Goal: Task Accomplishment & Management: Complete application form

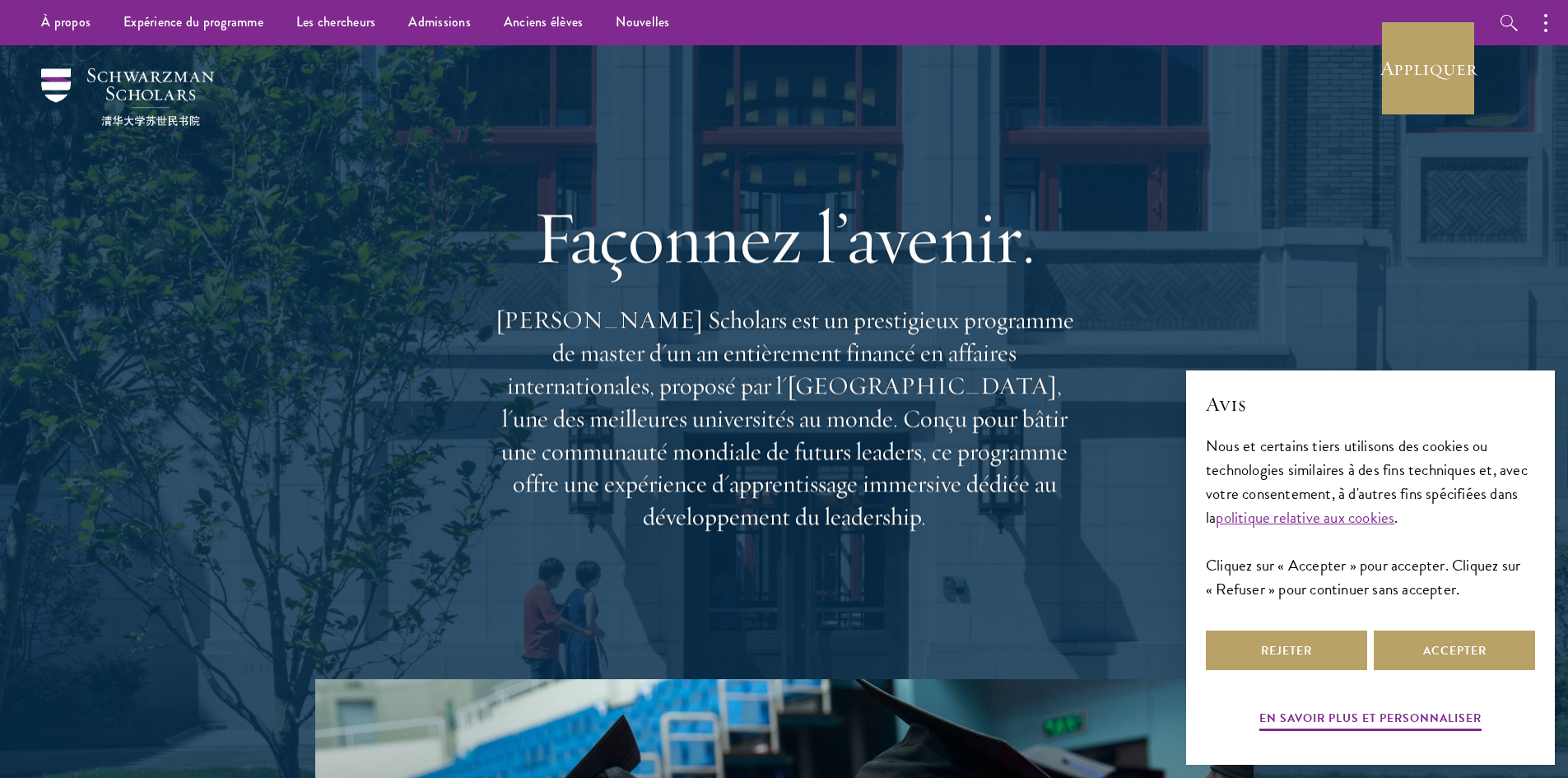
click at [1143, 210] on div "Façonnez l’avenir. Schwarzman Scholars est un prestigieux programme de master d…" at bounding box center [784, 362] width 1185 height 634
click at [1410, 650] on button "Accepter" at bounding box center [1454, 650] width 162 height 39
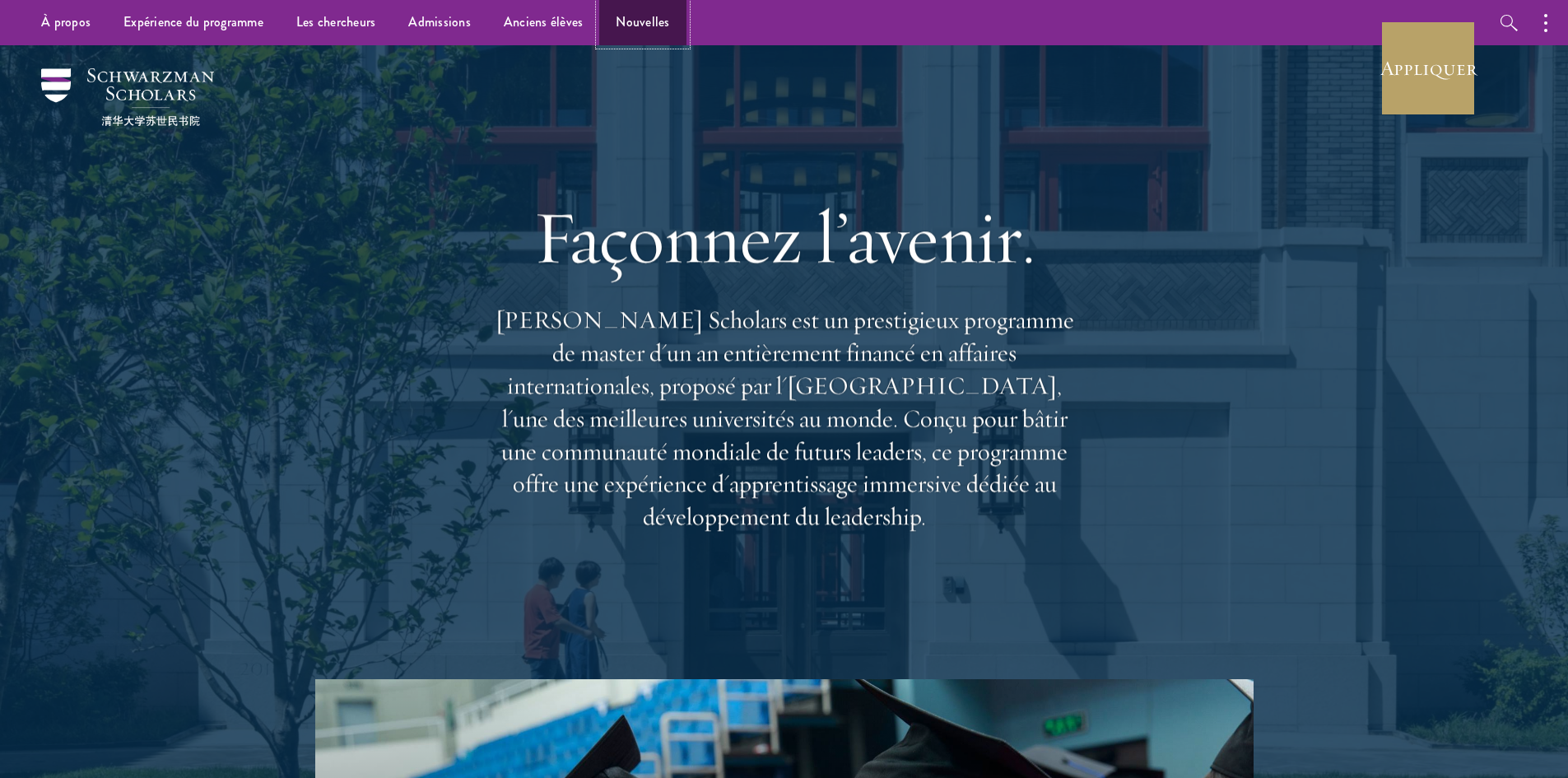
click at [628, 20] on font "Nouvelles" at bounding box center [642, 22] width 54 height 19
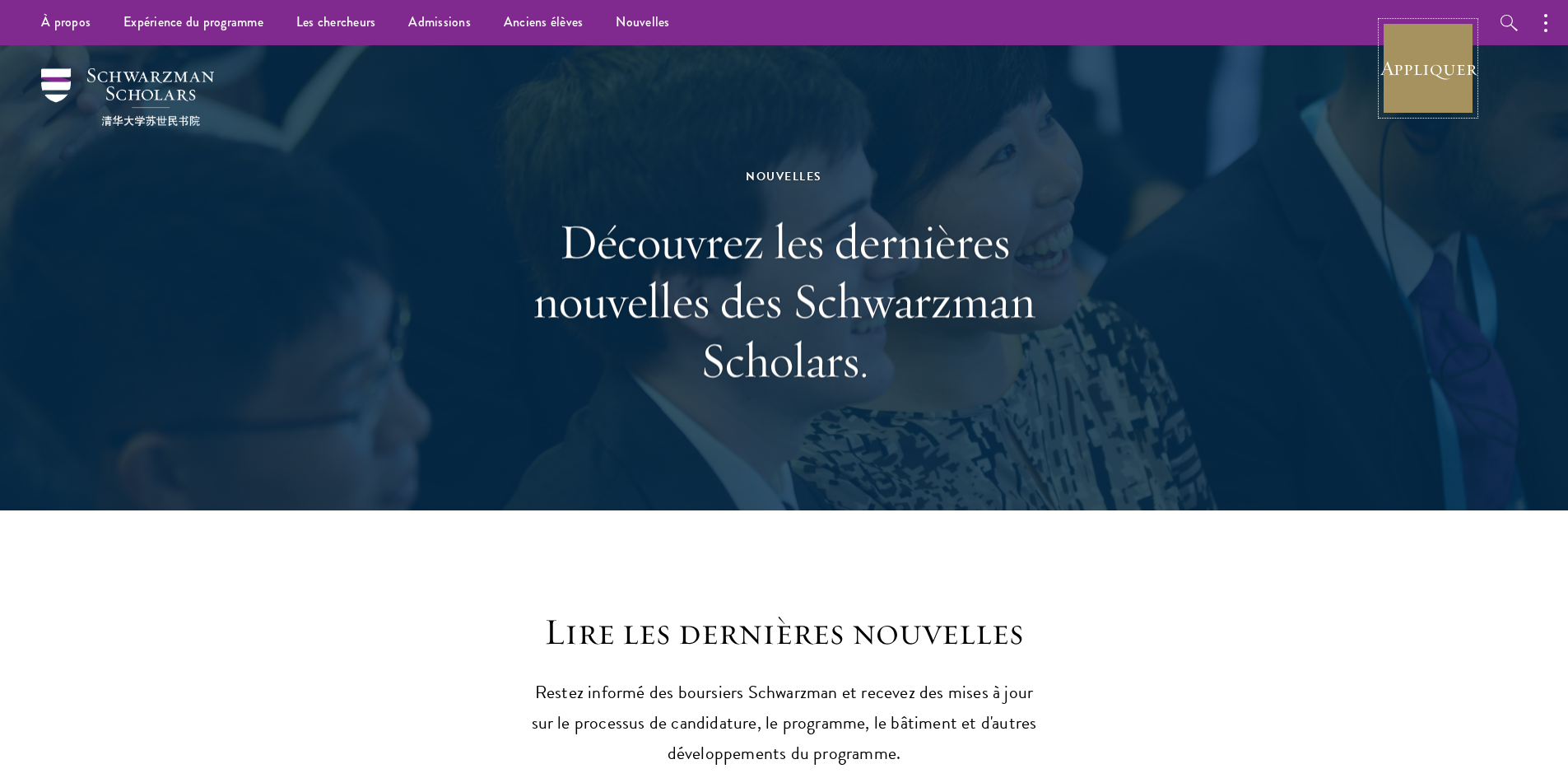
click at [1441, 78] on font "Appliquer" at bounding box center [1428, 68] width 96 height 25
click at [1539, 24] on button "button" at bounding box center [1549, 23] width 37 height 45
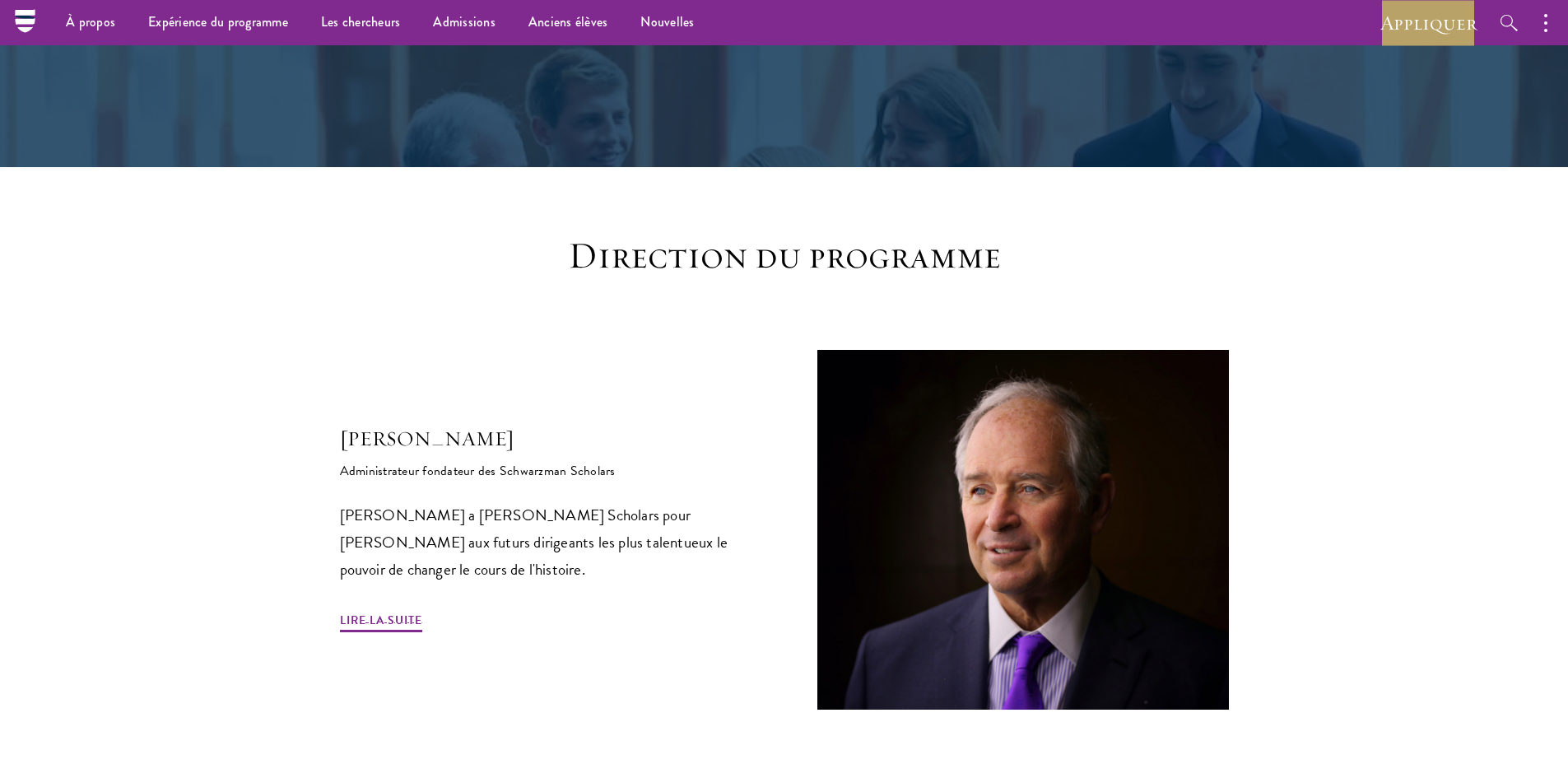
scroll to position [247, 0]
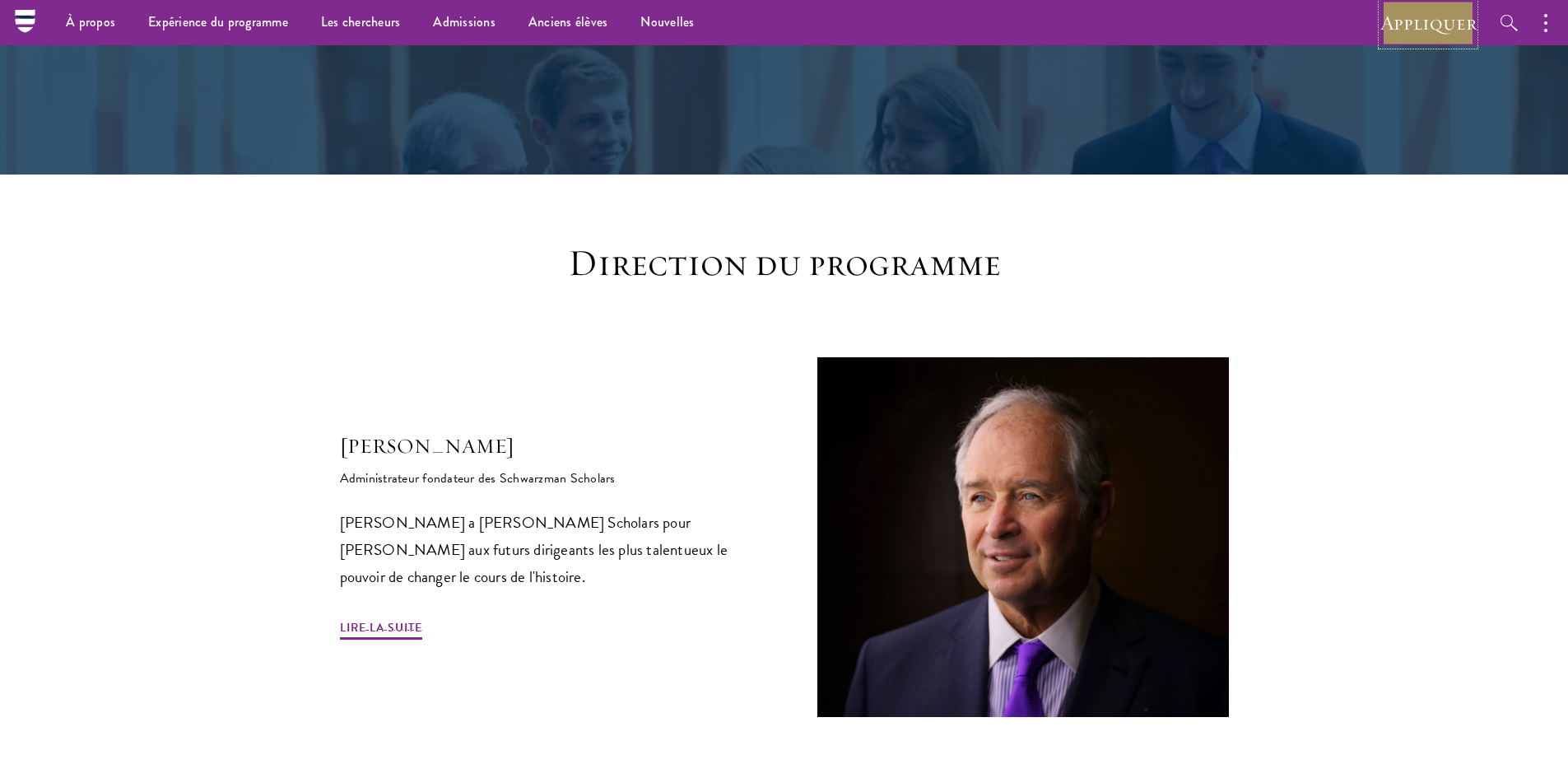
click at [1418, 30] on font "Appliquer" at bounding box center [1428, 23] width 96 height 25
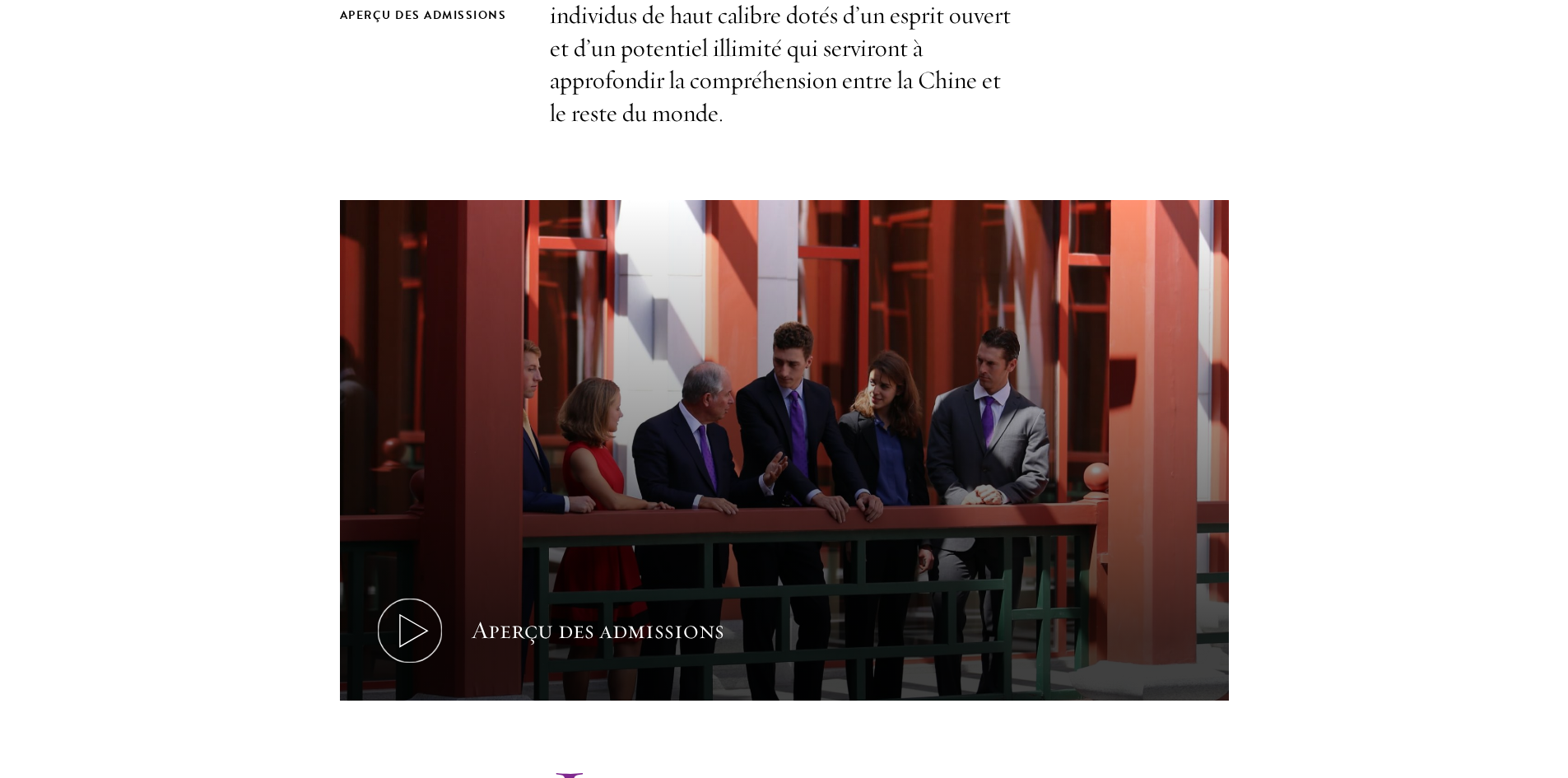
scroll to position [823, 0]
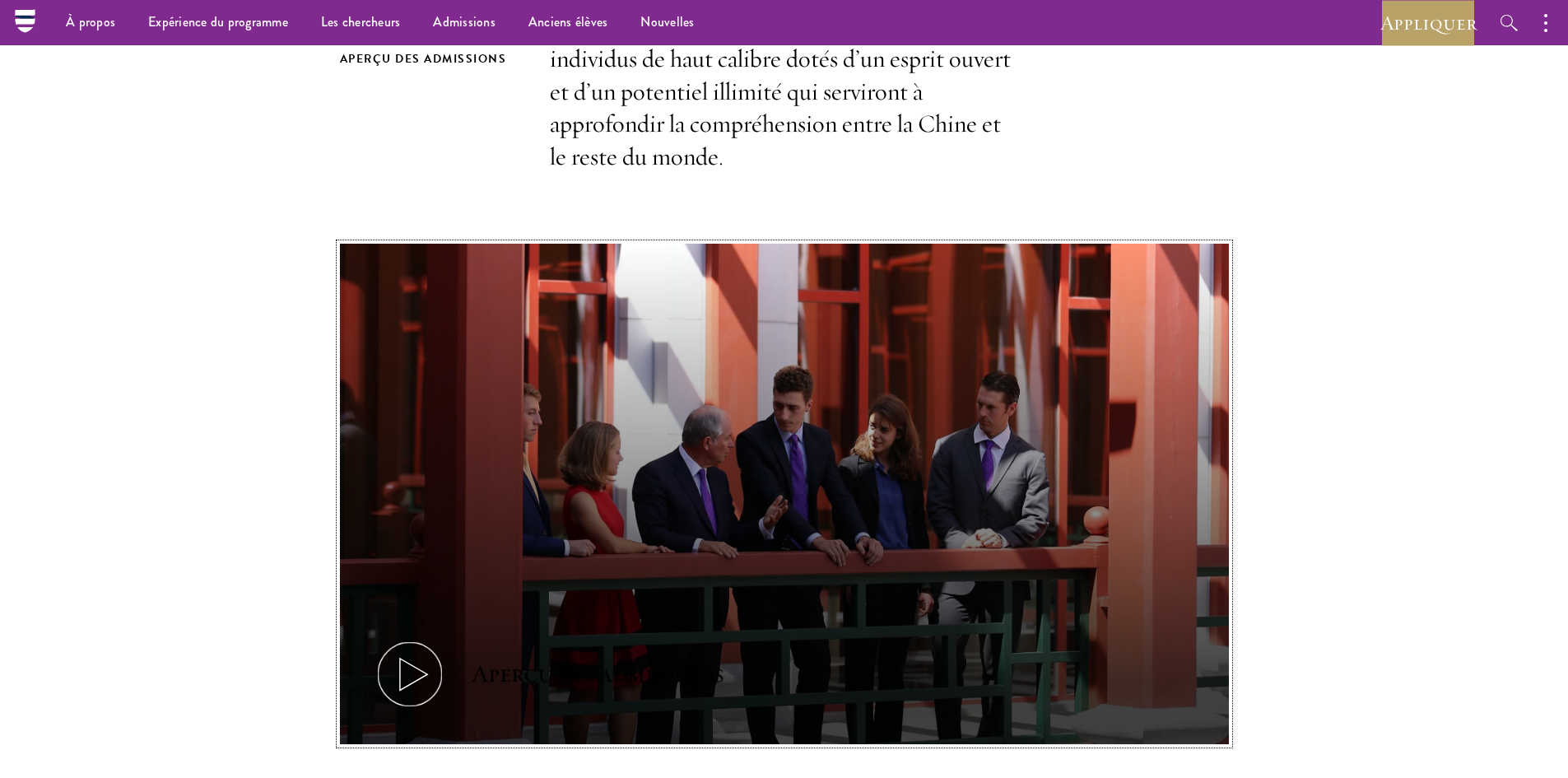
drag, startPoint x: 780, startPoint y: 293, endPoint x: 785, endPoint y: 308, distance: 15.8
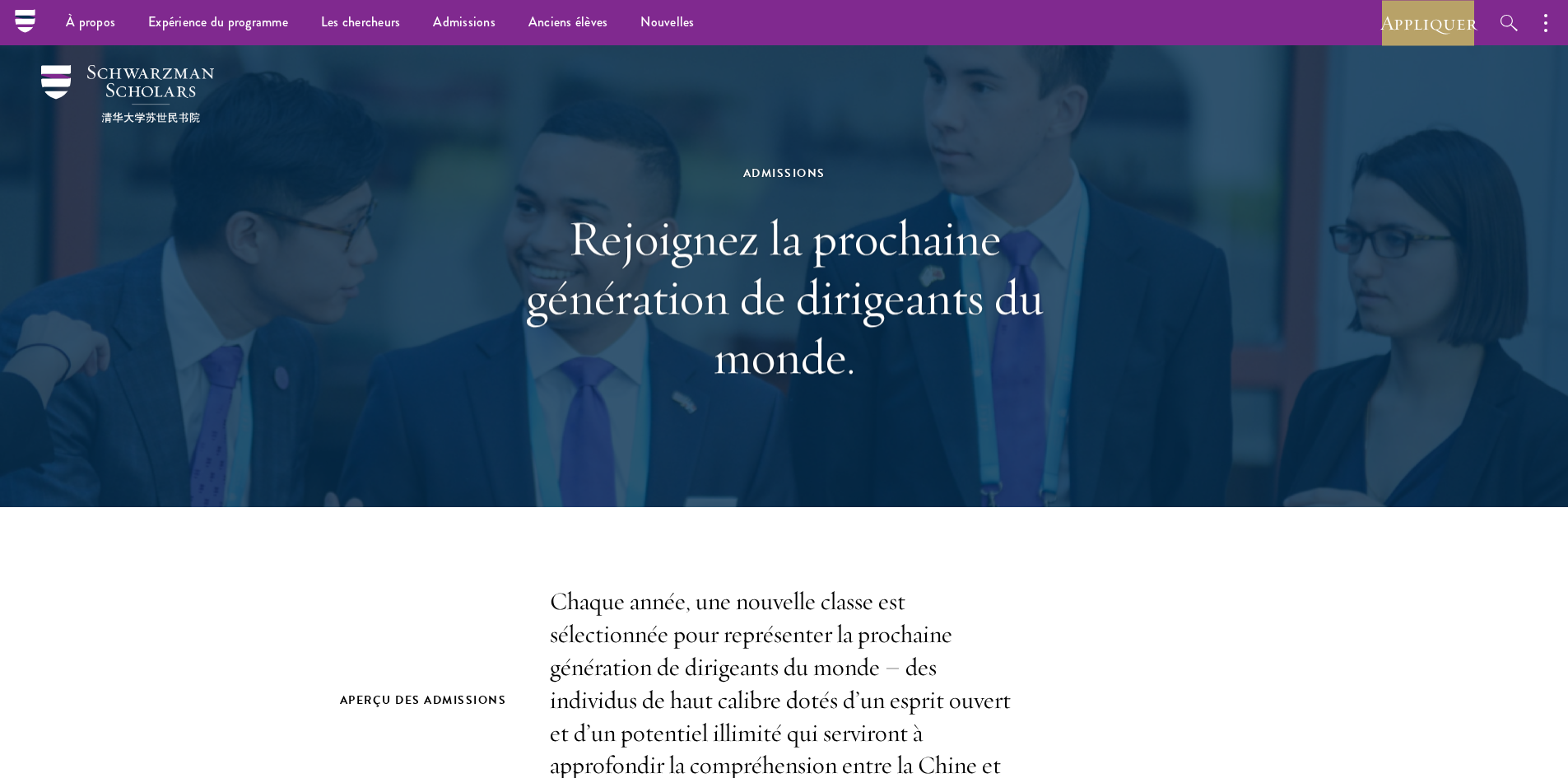
scroll to position [0, 0]
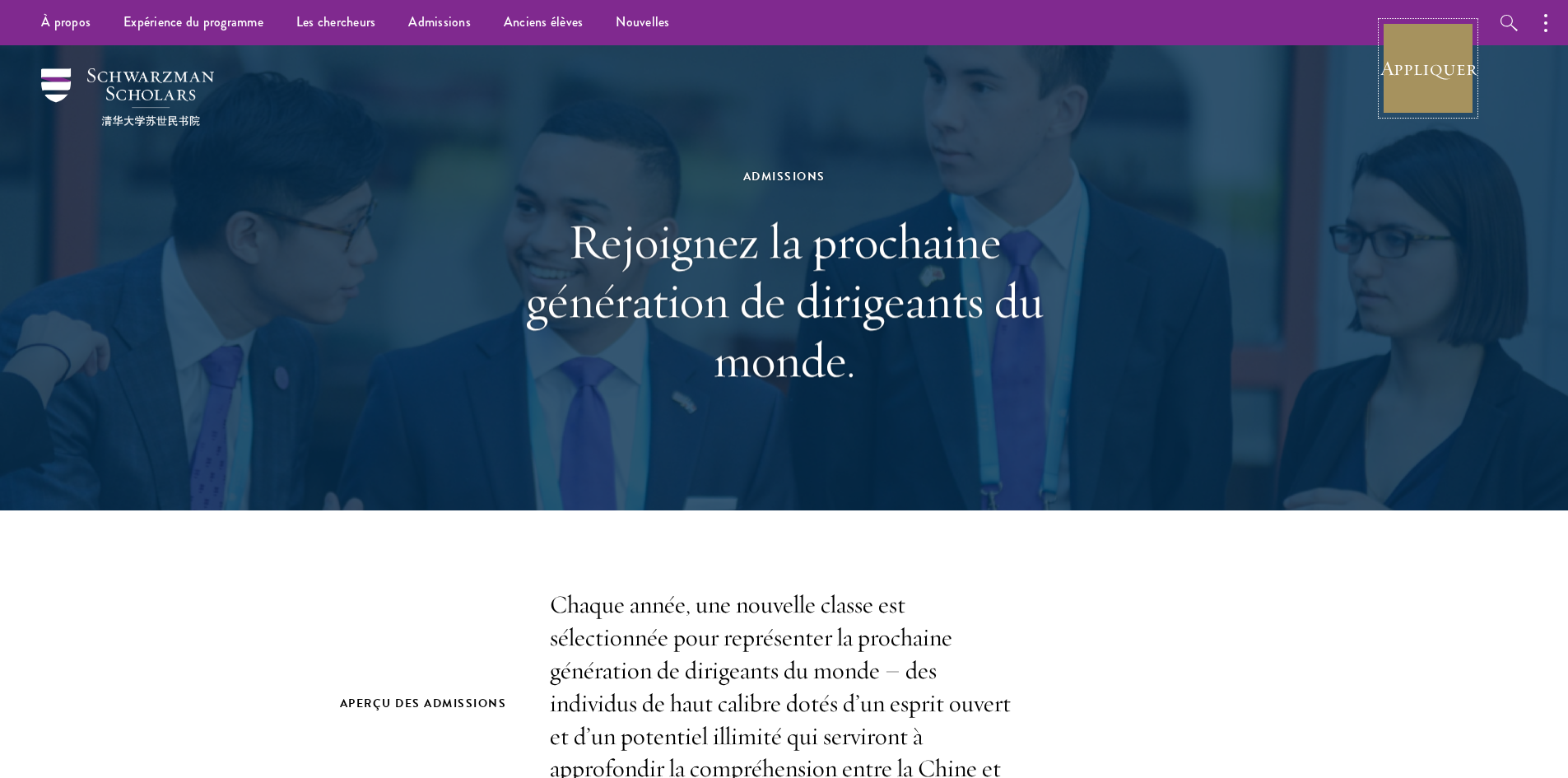
click at [1457, 76] on font "Appliquer" at bounding box center [1428, 68] width 96 height 25
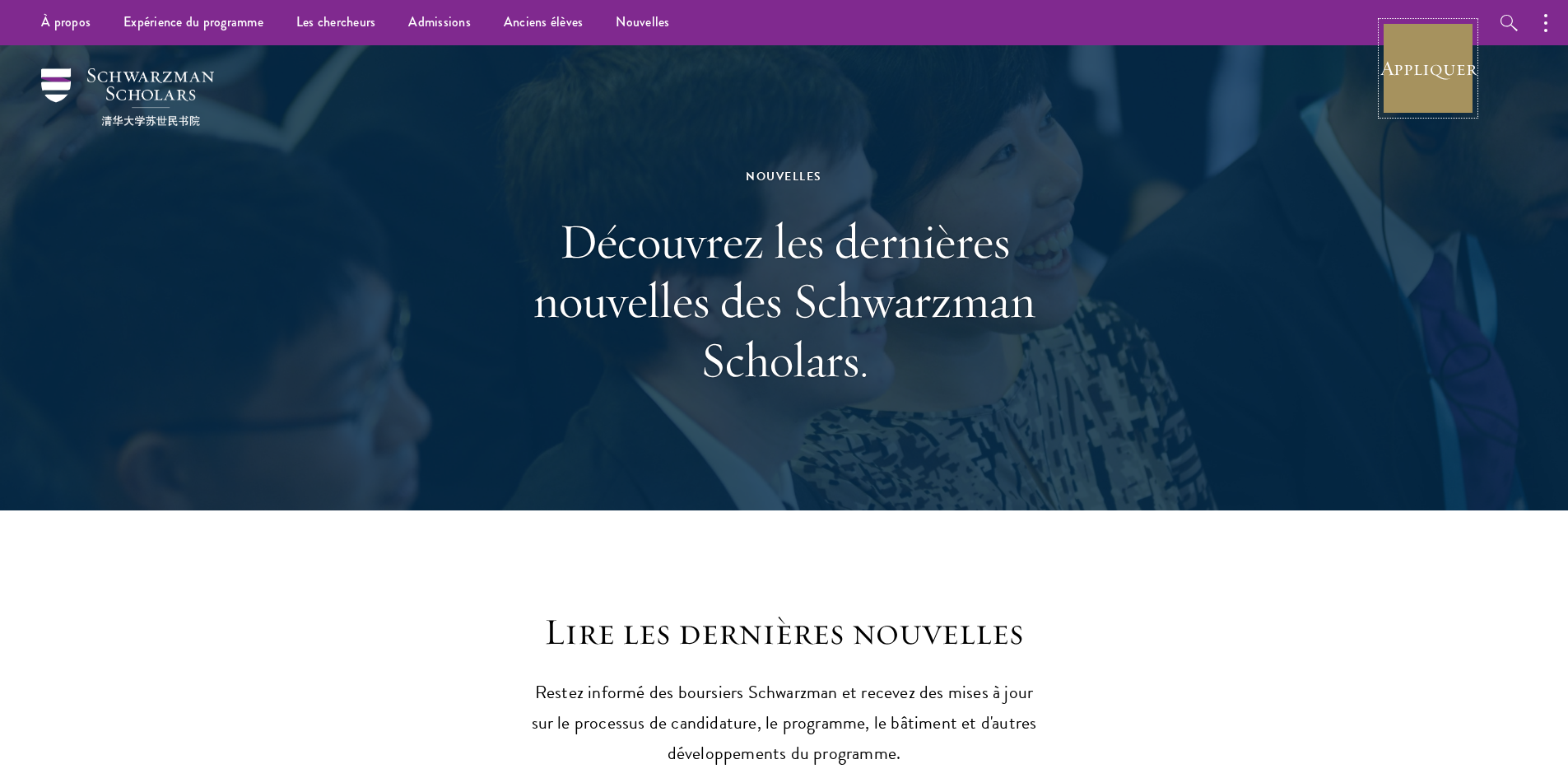
click at [1387, 67] on font "Appliquer" at bounding box center [1428, 68] width 96 height 25
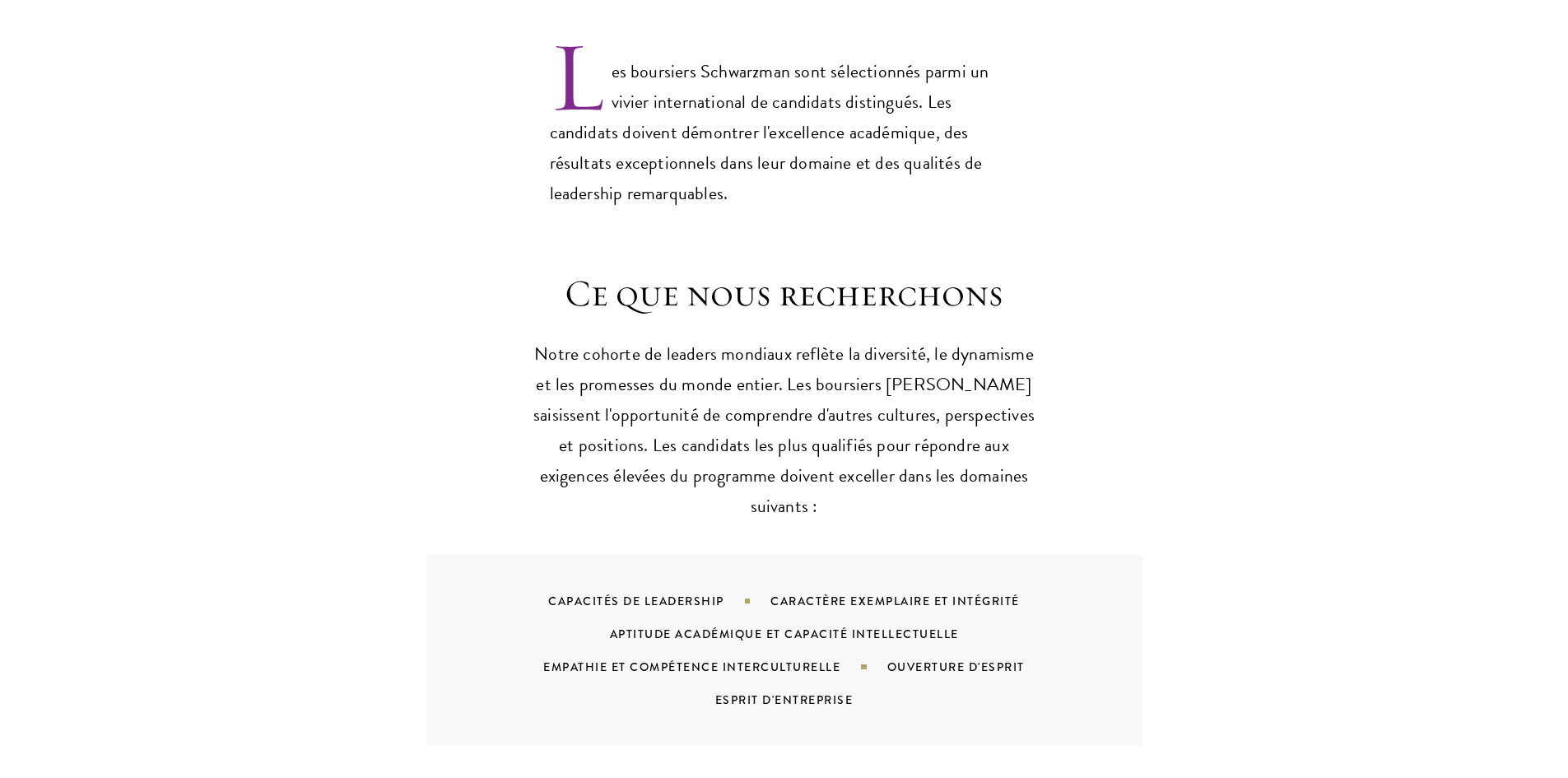
scroll to position [1482, 0]
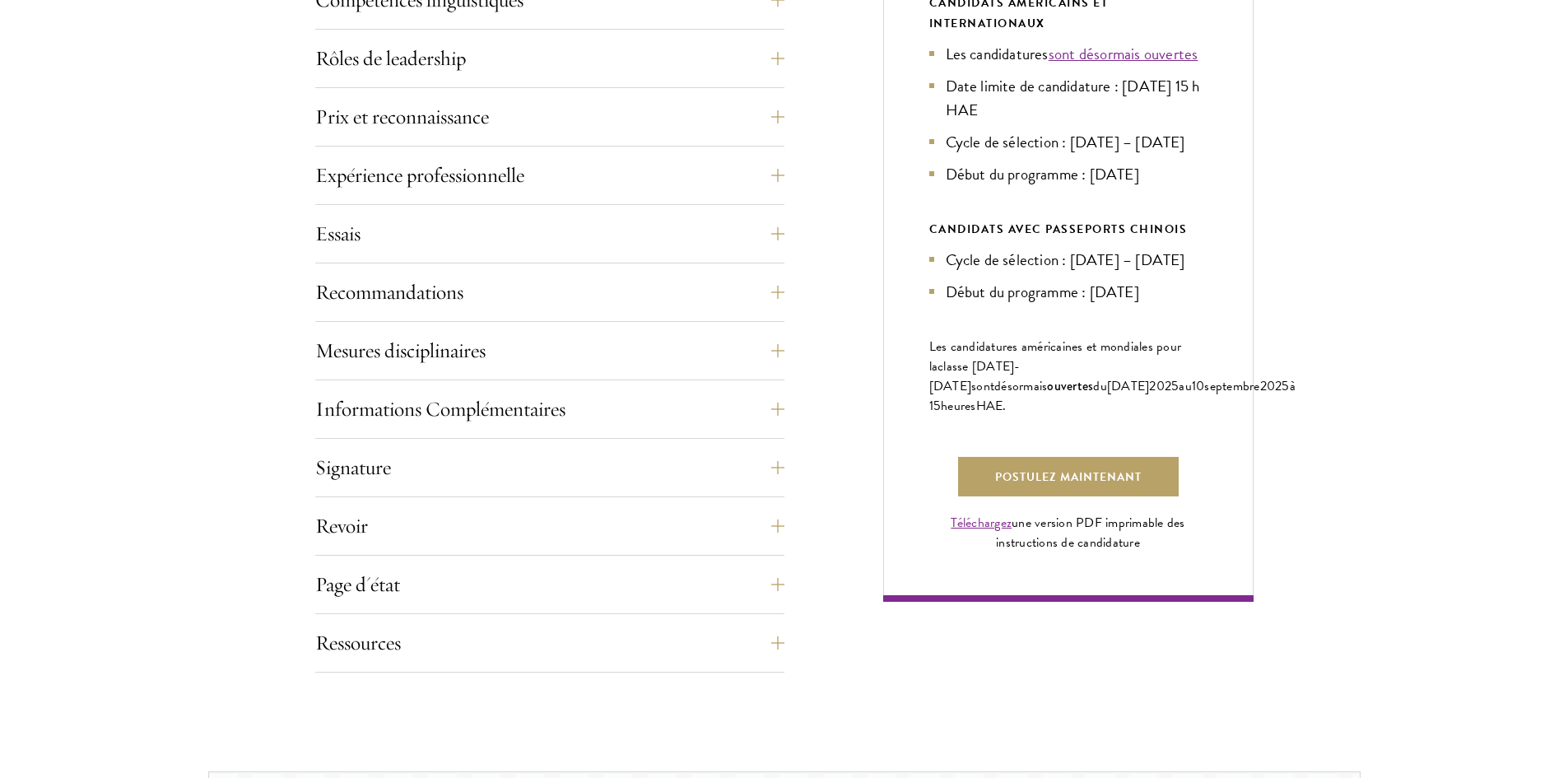
scroll to position [988, 0]
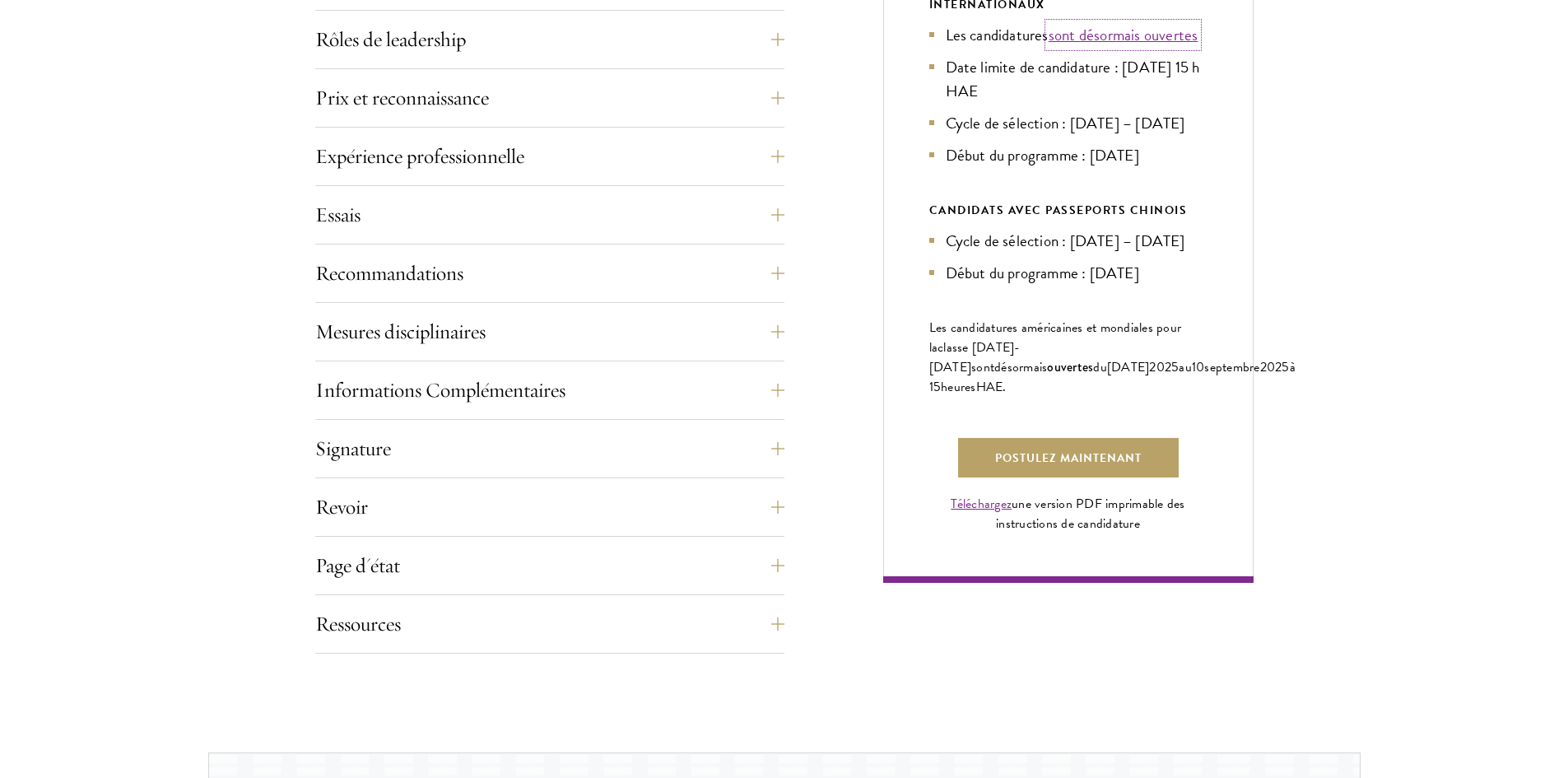
click at [1098, 47] on font "sont désormais ouvertes" at bounding box center [1123, 35] width 149 height 23
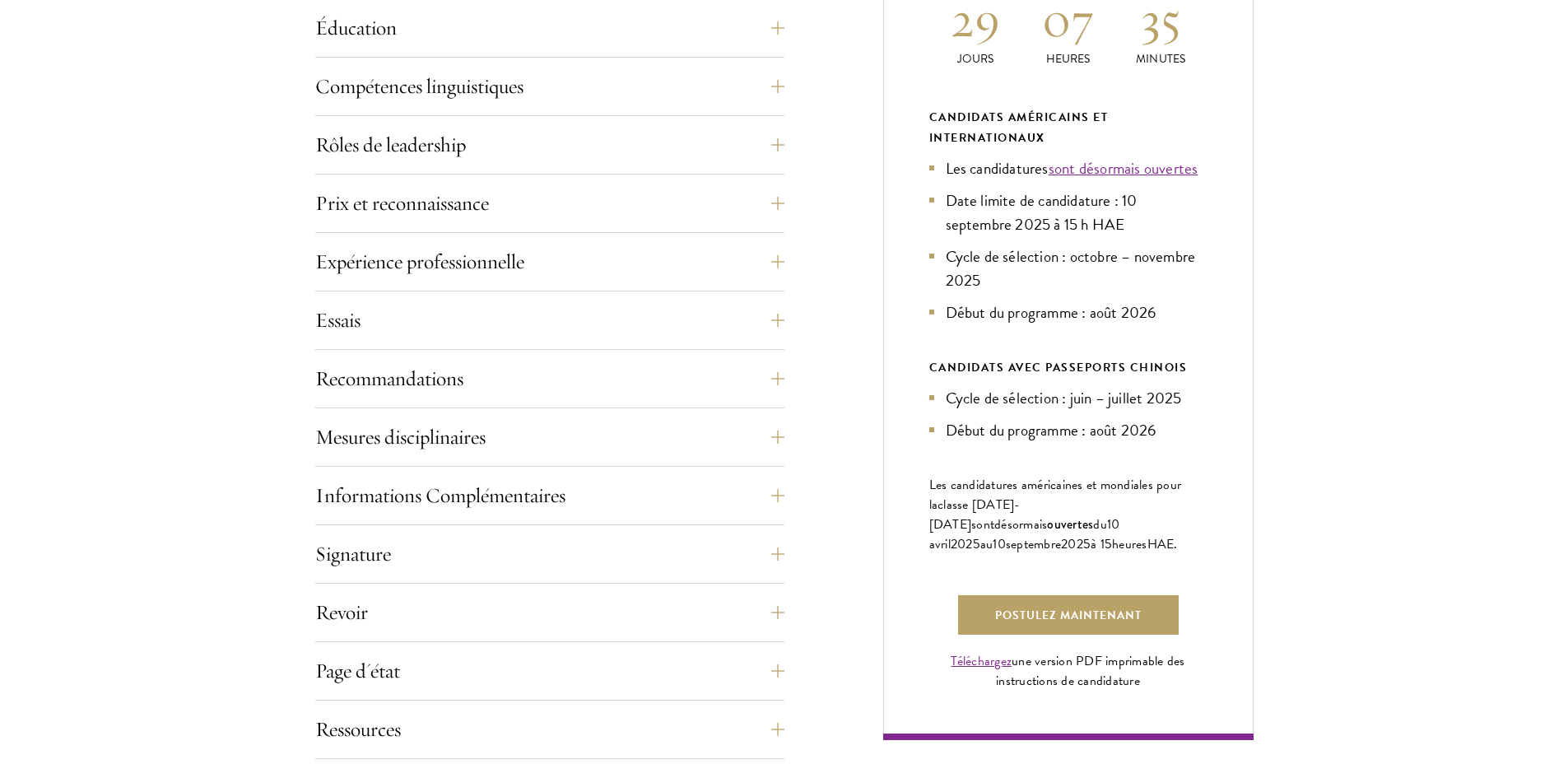
scroll to position [906, 0]
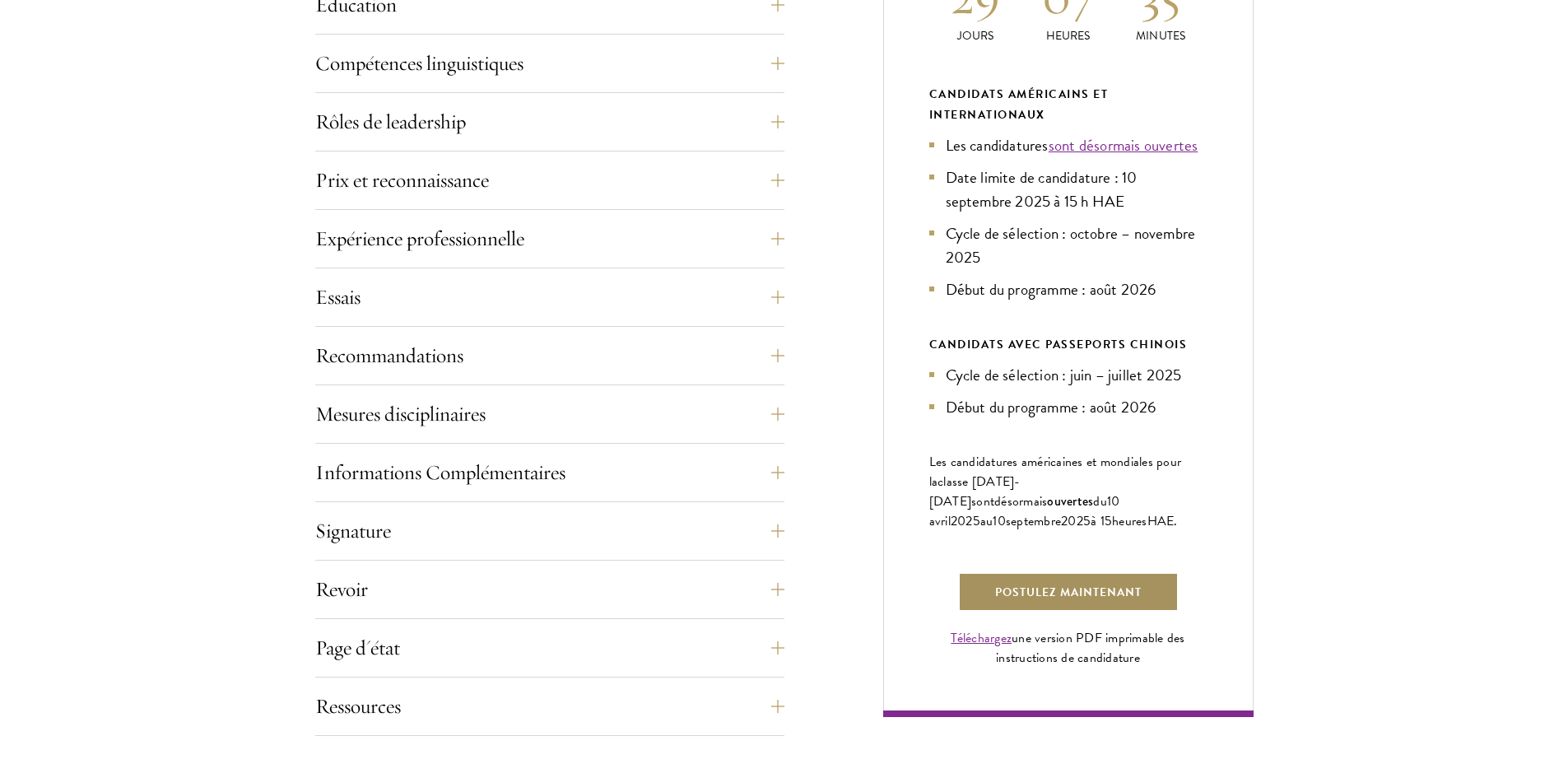
click at [1031, 584] on font "Postulez maintenant" at bounding box center [1068, 592] width 147 height 17
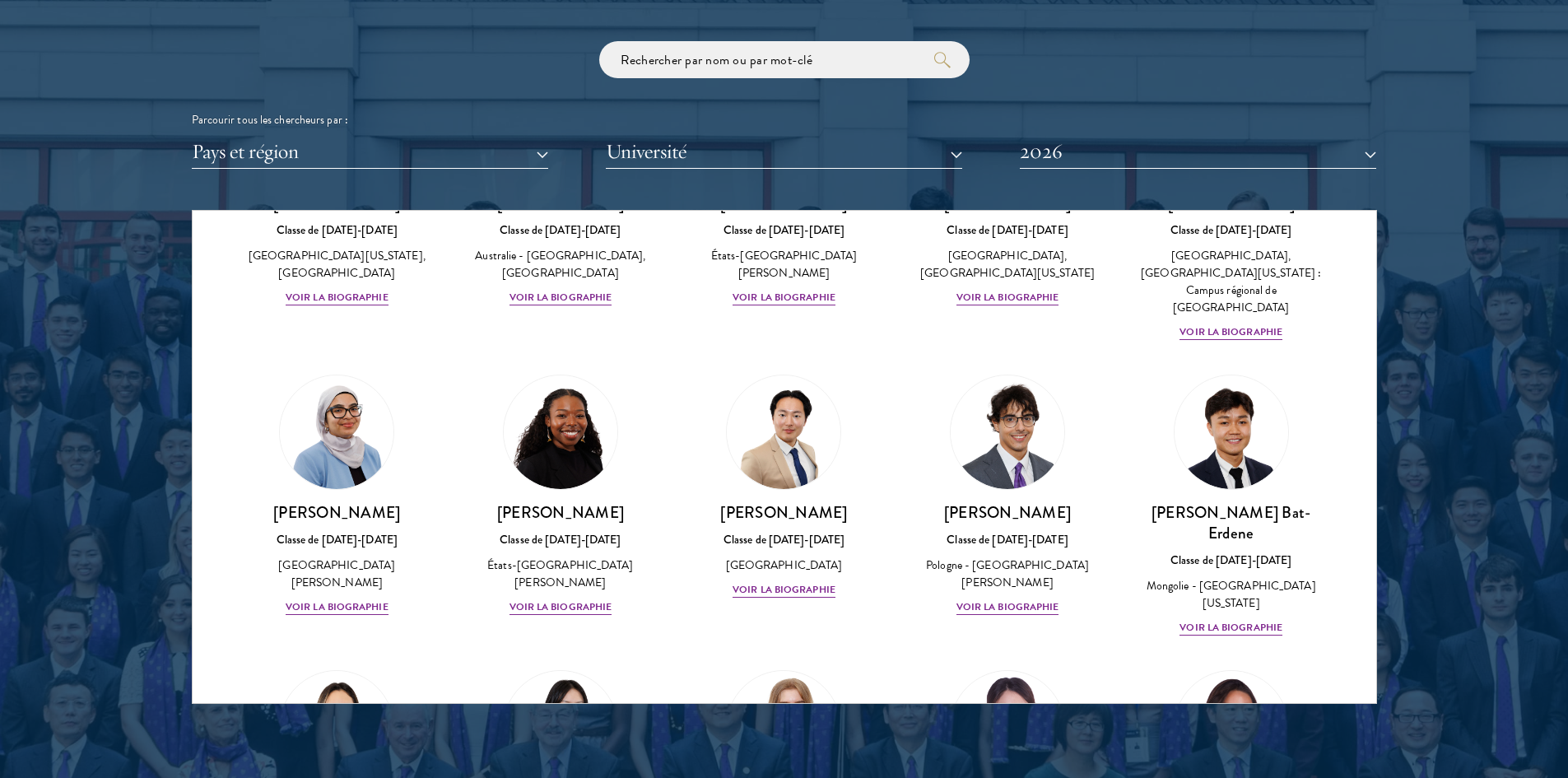
scroll to position [906, 0]
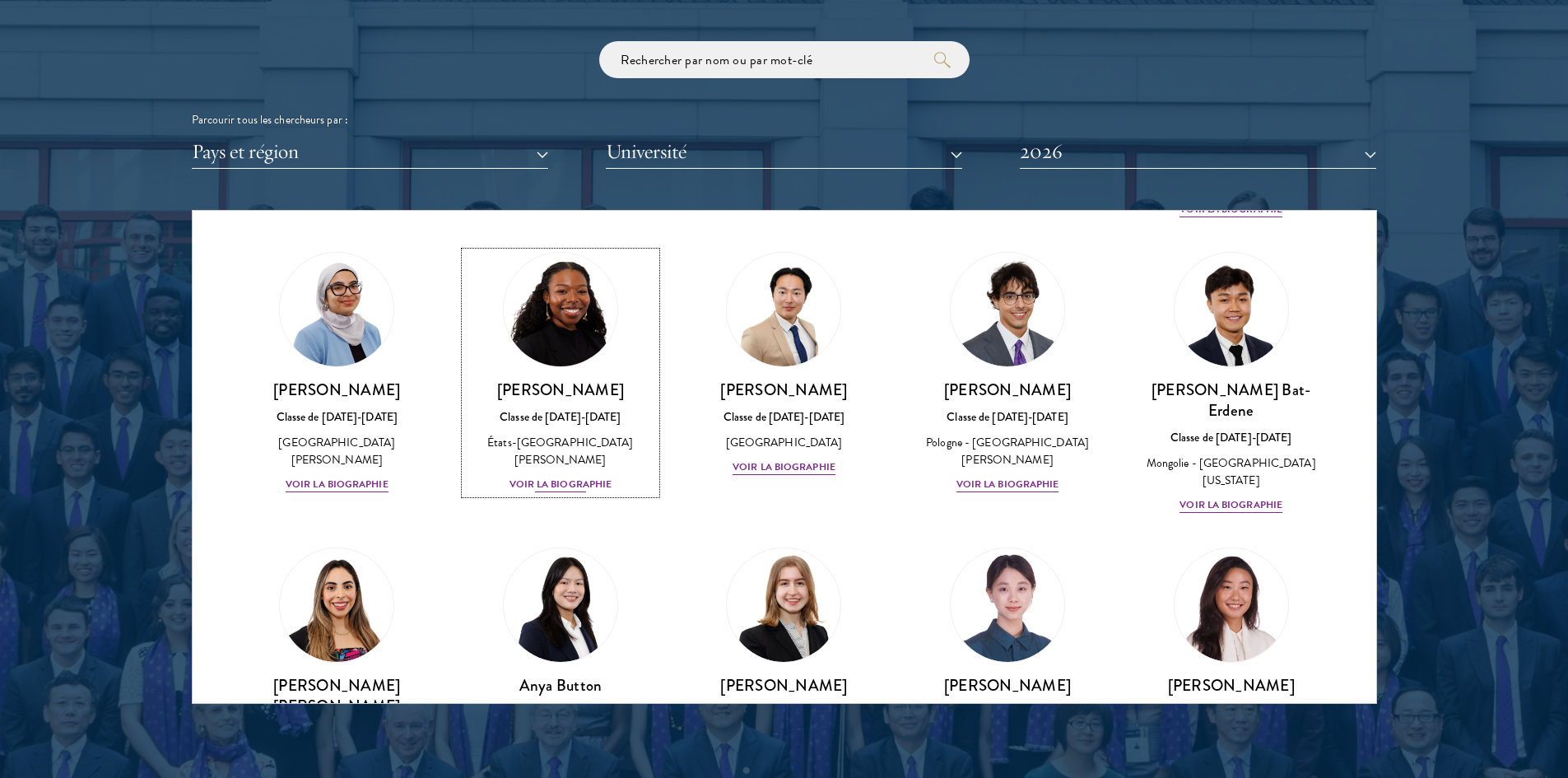
click at [546, 476] on font "Voir la biographie" at bounding box center [561, 484] width 103 height 15
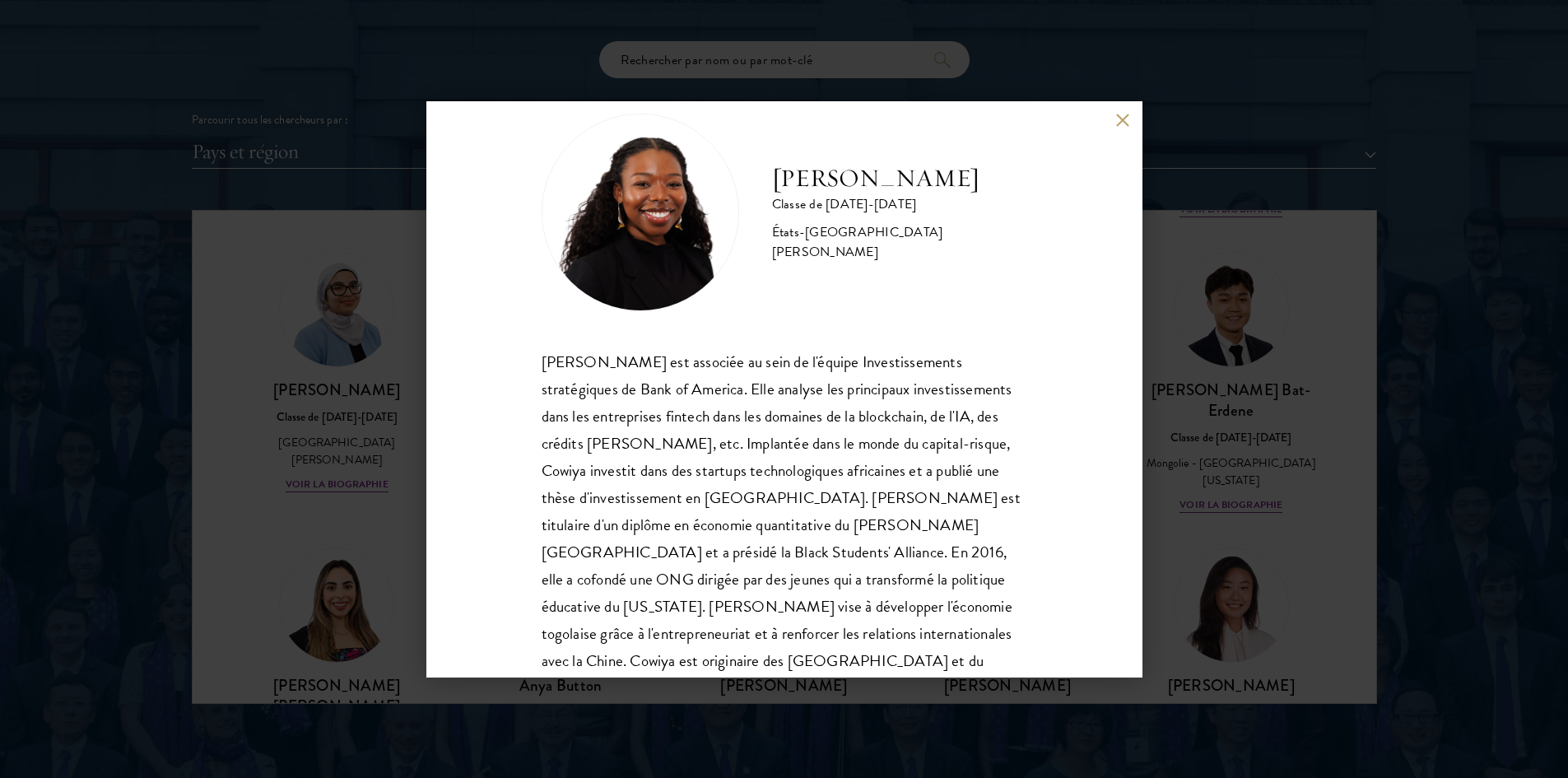
scroll to position [56, 0]
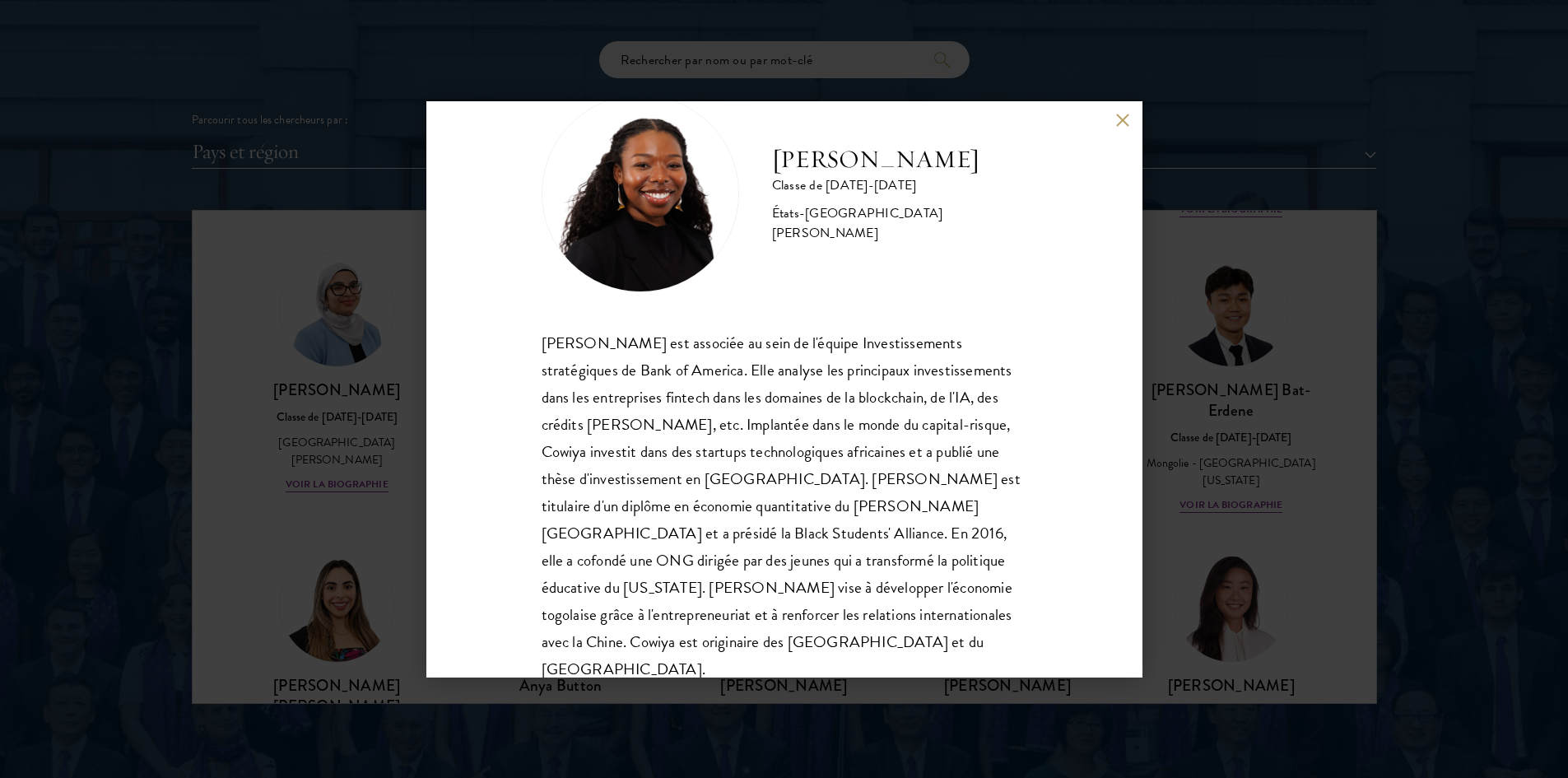
click at [1262, 272] on div "Cowiya Arouna Classe de [DATE]-[DATE] [GEOGRAPHIC_DATA][PERSON_NAME]" at bounding box center [784, 389] width 1568 height 778
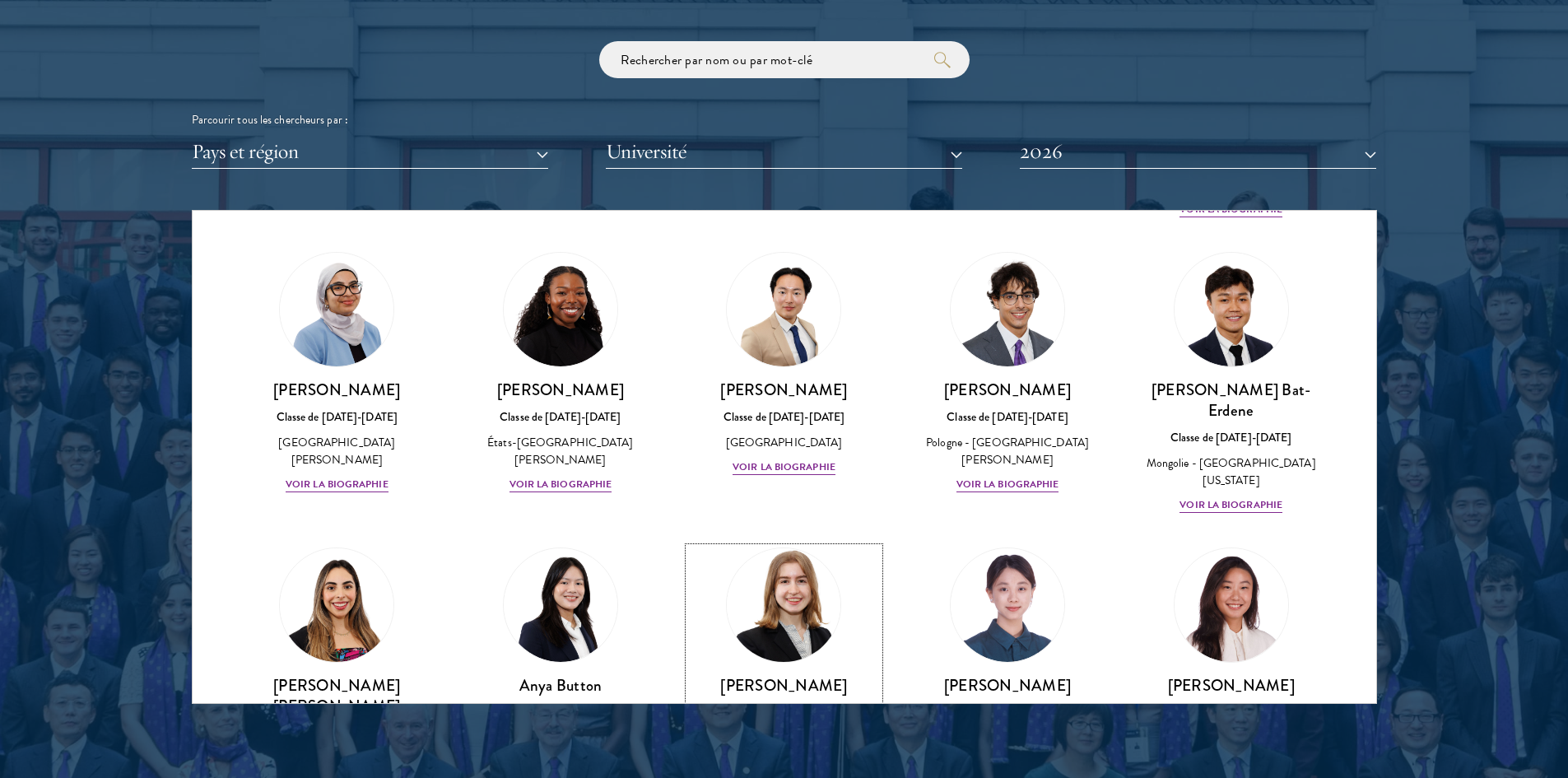
click at [782, 568] on img at bounding box center [784, 604] width 125 height 125
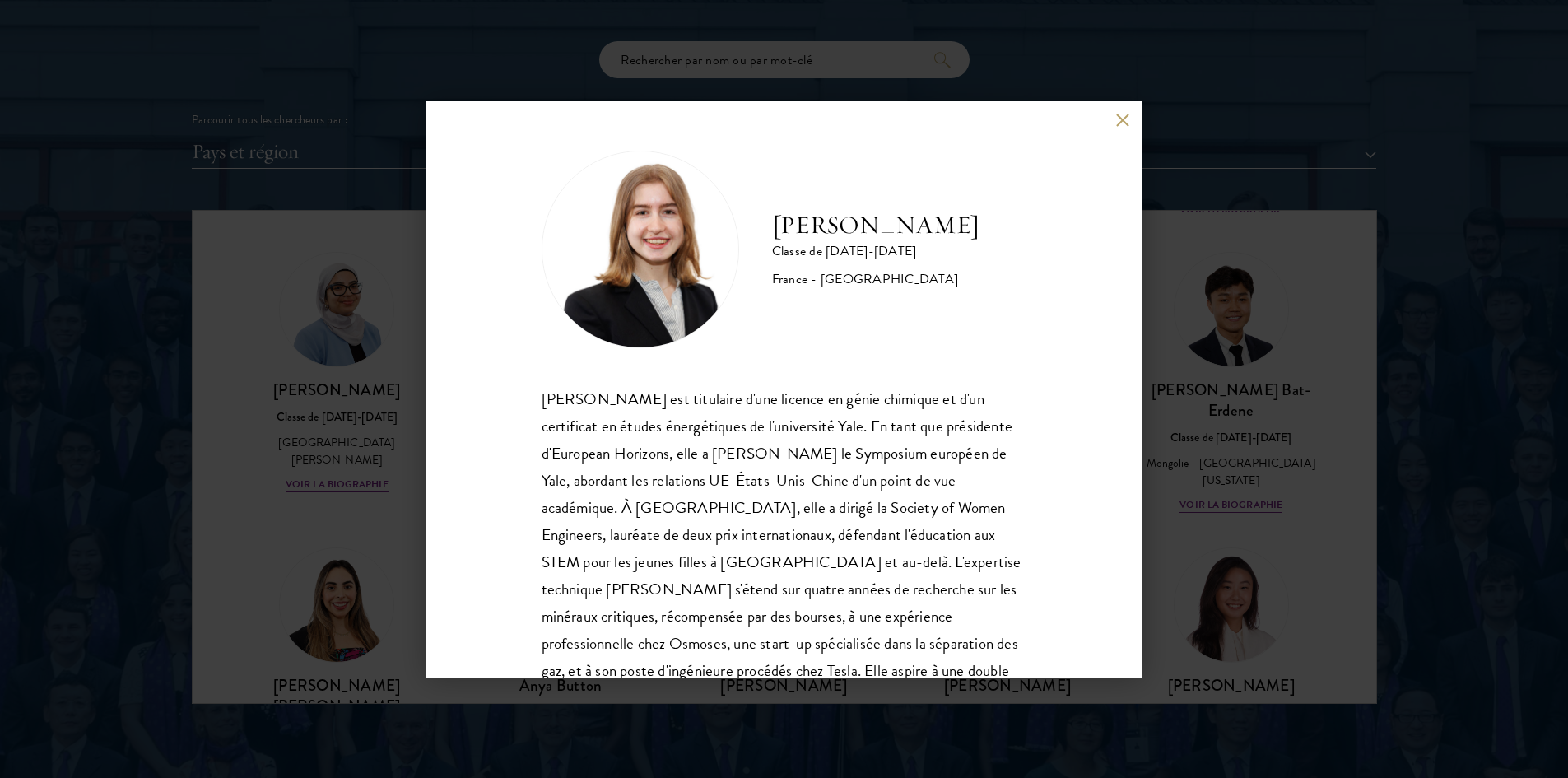
click at [1128, 119] on button at bounding box center [1123, 120] width 14 height 14
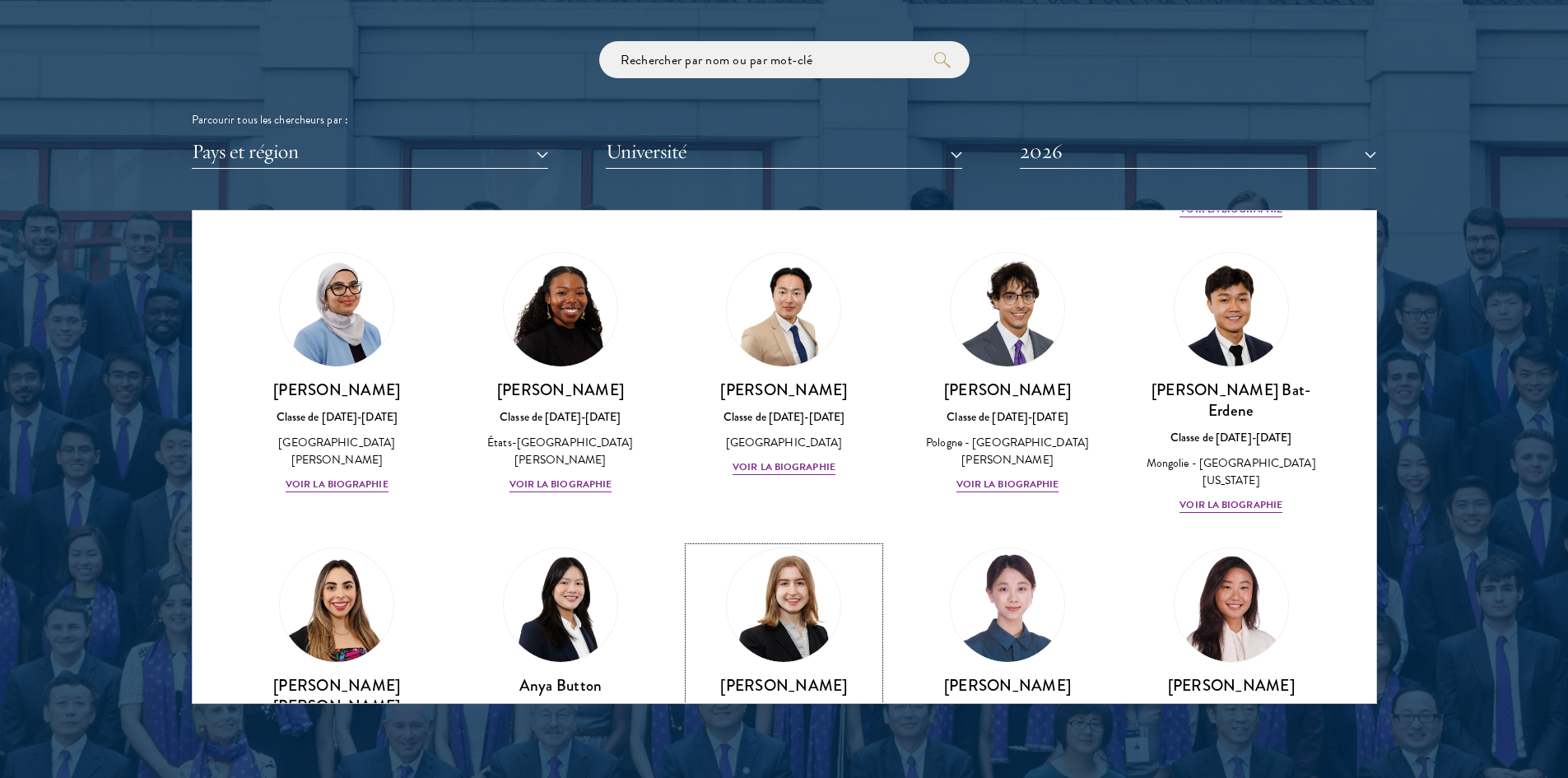
scroll to position [951, 0]
